Goal: Transaction & Acquisition: Download file/media

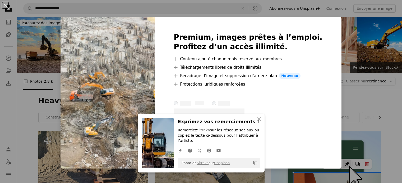
scroll to position [235, 0]
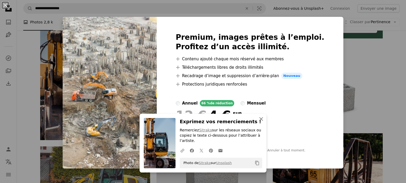
click at [259, 117] on icon "An X shape" at bounding box center [261, 119] width 6 height 6
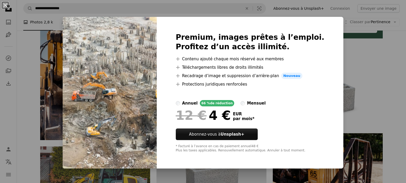
click at [379, 60] on div "An X shape Premium, images prêtes à l’emploi. Profitez d’un accès illimité. A p…" at bounding box center [203, 91] width 406 height 183
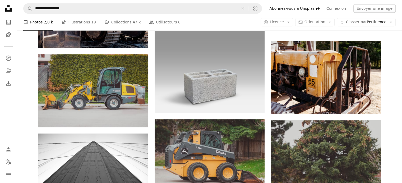
scroll to position [328, 0]
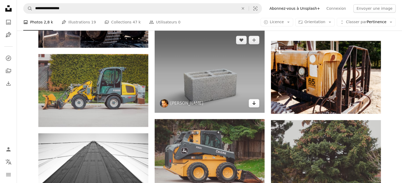
click at [253, 103] on icon "Télécharger" at bounding box center [253, 103] width 3 height 4
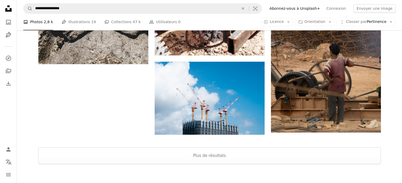
scroll to position [786, 0]
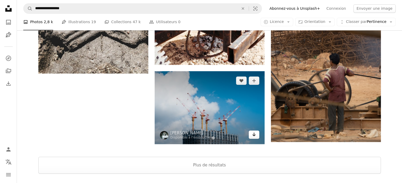
click at [253, 135] on icon "Arrow pointing down" at bounding box center [254, 134] width 4 height 6
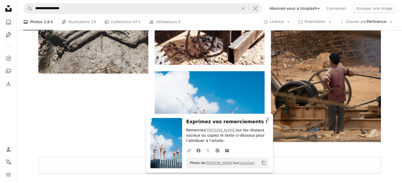
click at [206, 151] on icon "X (formerly Twitter) icon" at bounding box center [207, 151] width 5 height 5
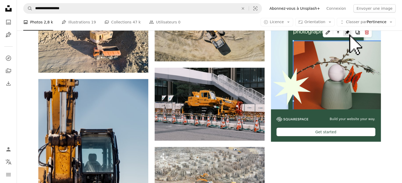
scroll to position [116, 0]
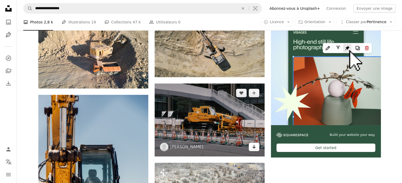
click at [253, 145] on icon "Télécharger" at bounding box center [253, 147] width 3 height 4
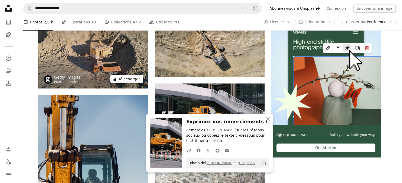
click at [135, 78] on button "A lock Télécharger" at bounding box center [126, 79] width 32 height 8
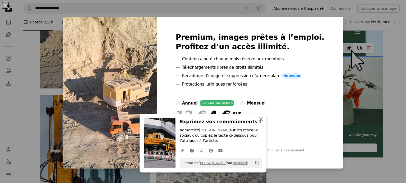
click at [22, 110] on div "An X shape Premium, images prêtes à l’emploi. Profitez d’un accès illimité. A p…" at bounding box center [203, 91] width 406 height 183
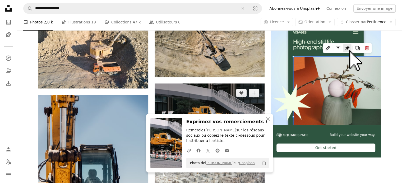
scroll to position [92, 0]
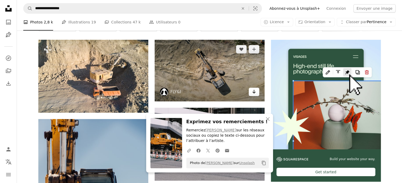
click at [256, 91] on icon "Arrow pointing down" at bounding box center [254, 92] width 4 height 6
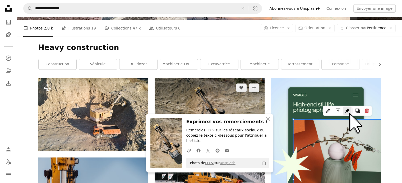
scroll to position [11, 0]
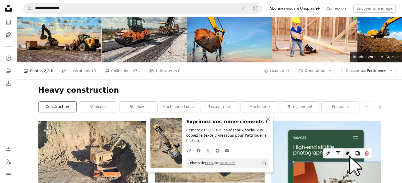
click at [63, 106] on link "construction" at bounding box center [58, 107] width 38 height 11
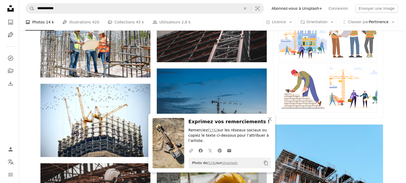
scroll to position [249, 0]
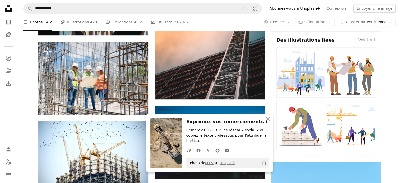
click at [284, 86] on img at bounding box center [300, 73] width 48 height 50
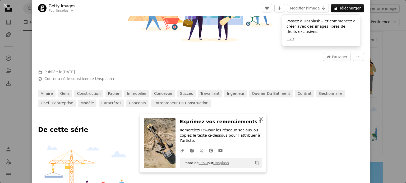
scroll to position [133, 0]
